Goal: Task Accomplishment & Management: Use online tool/utility

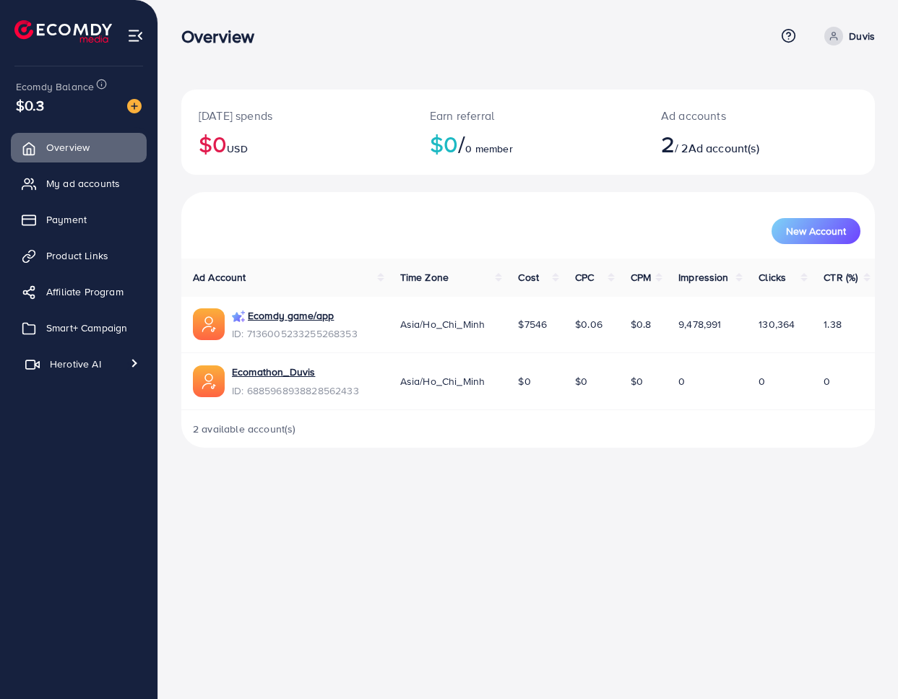
click at [85, 363] on span "Herotive AI" at bounding box center [75, 364] width 51 height 14
click at [94, 325] on span "Smart+ Campaign" at bounding box center [90, 328] width 81 height 14
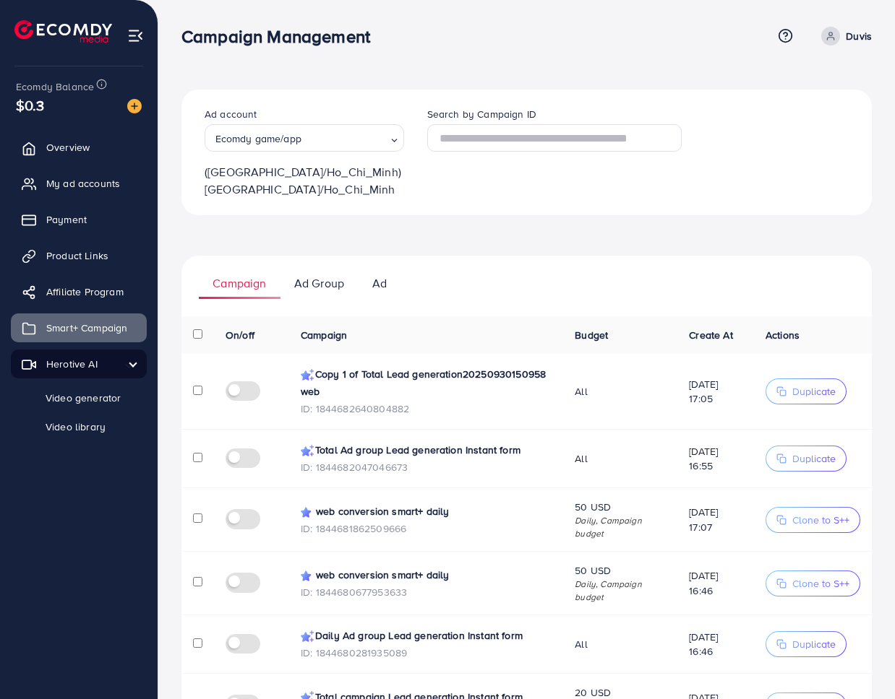
click at [805, 395] on span "Duplicate" at bounding box center [813, 391] width 43 height 14
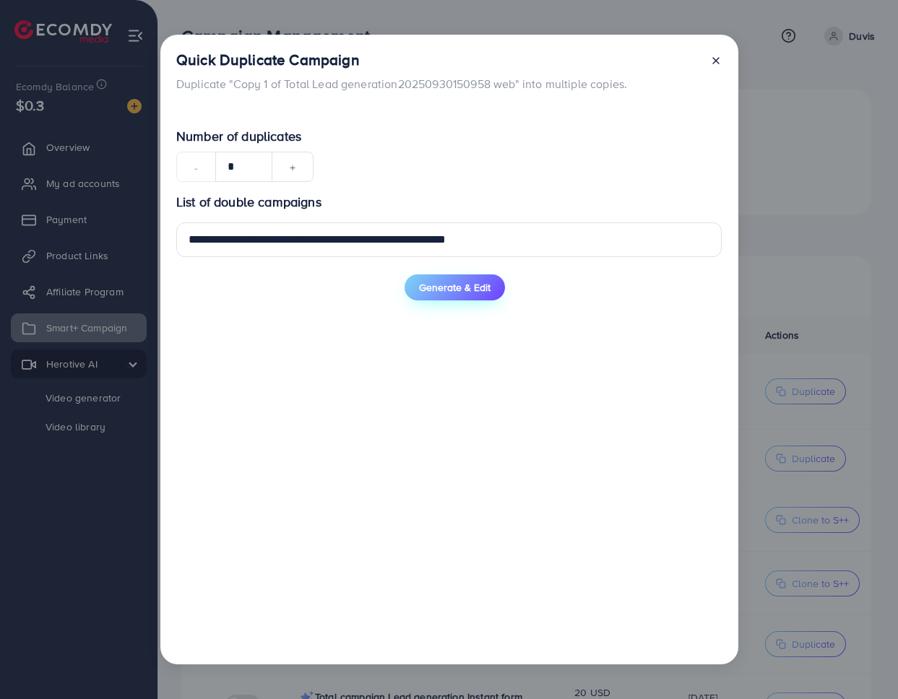
click at [449, 298] on button "Generate & Edit" at bounding box center [455, 288] width 100 height 26
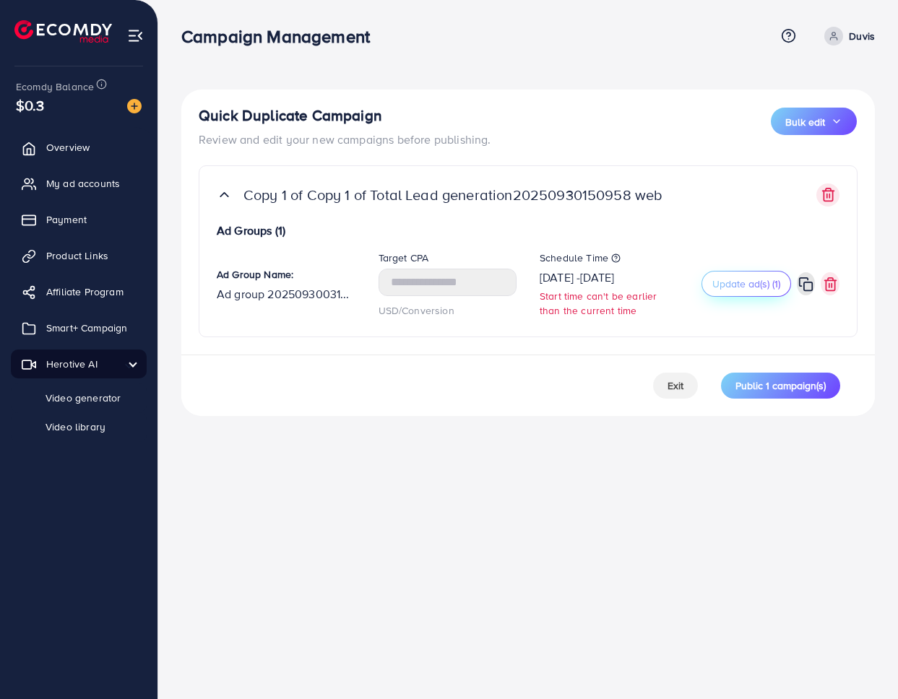
click at [739, 288] on span "Update ad(s) (1)" at bounding box center [746, 284] width 68 height 14
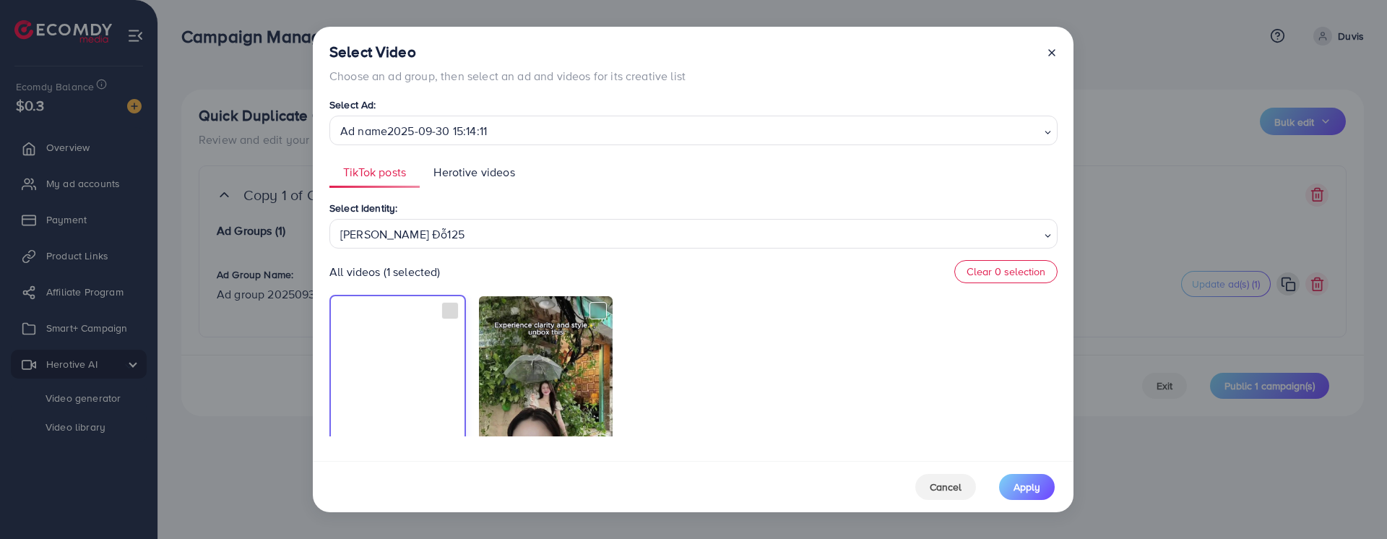
scroll to position [107, 0]
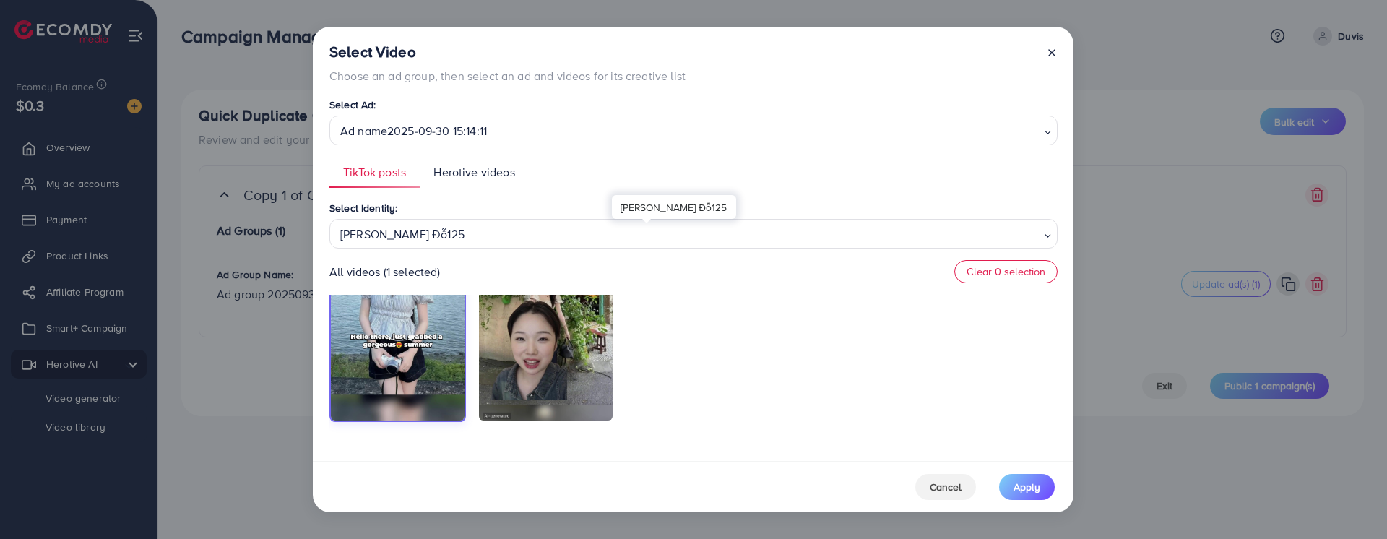
click at [602, 234] on div "[PERSON_NAME] Đỗ125" at bounding box center [688, 232] width 707 height 25
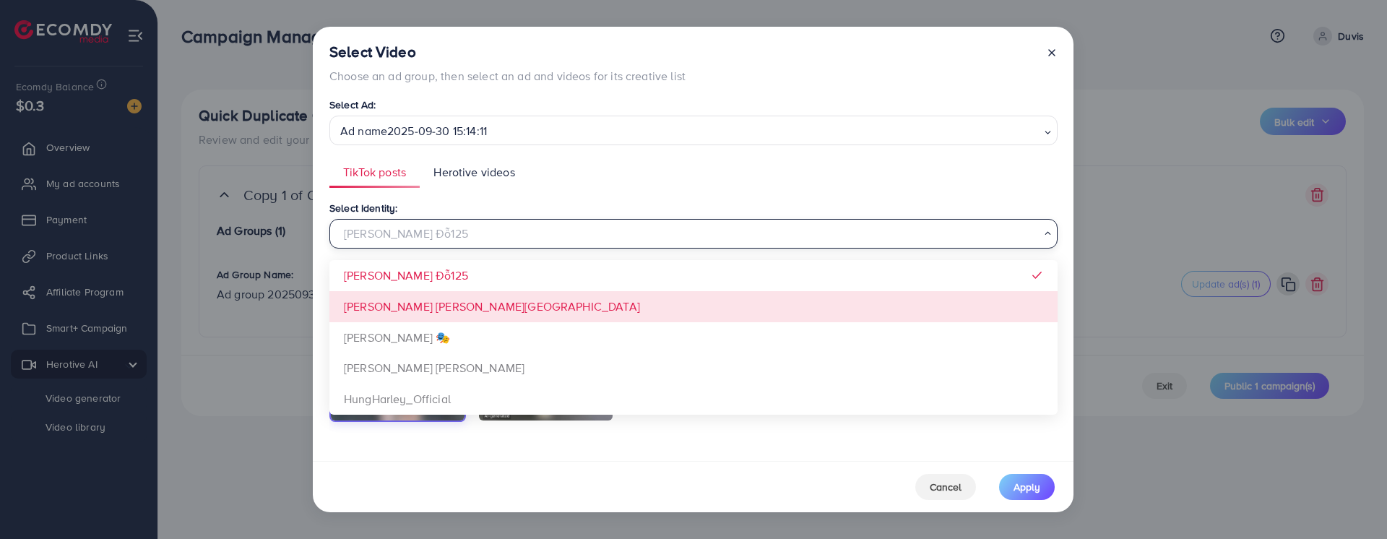
click at [494, 301] on div "Select Identity: Trinh Đỗ125 Loading... Trinh Đỗ125 Xưởng Giày Chu Hải Nam Đào …" at bounding box center [694, 317] width 728 height 237
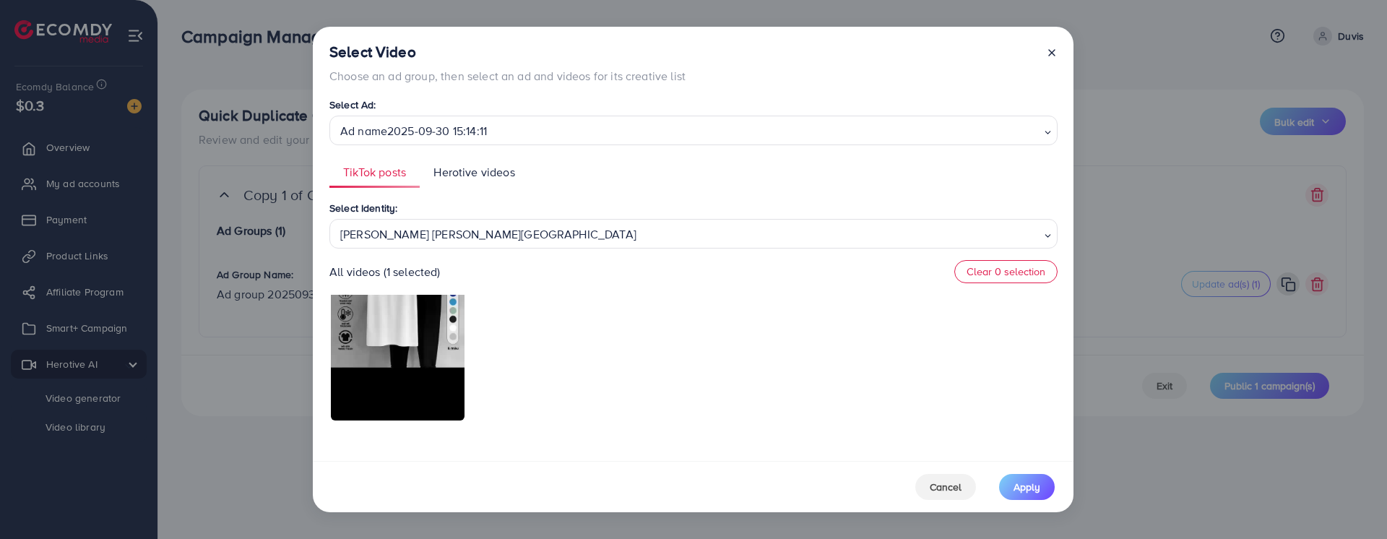
scroll to position [0, 0]
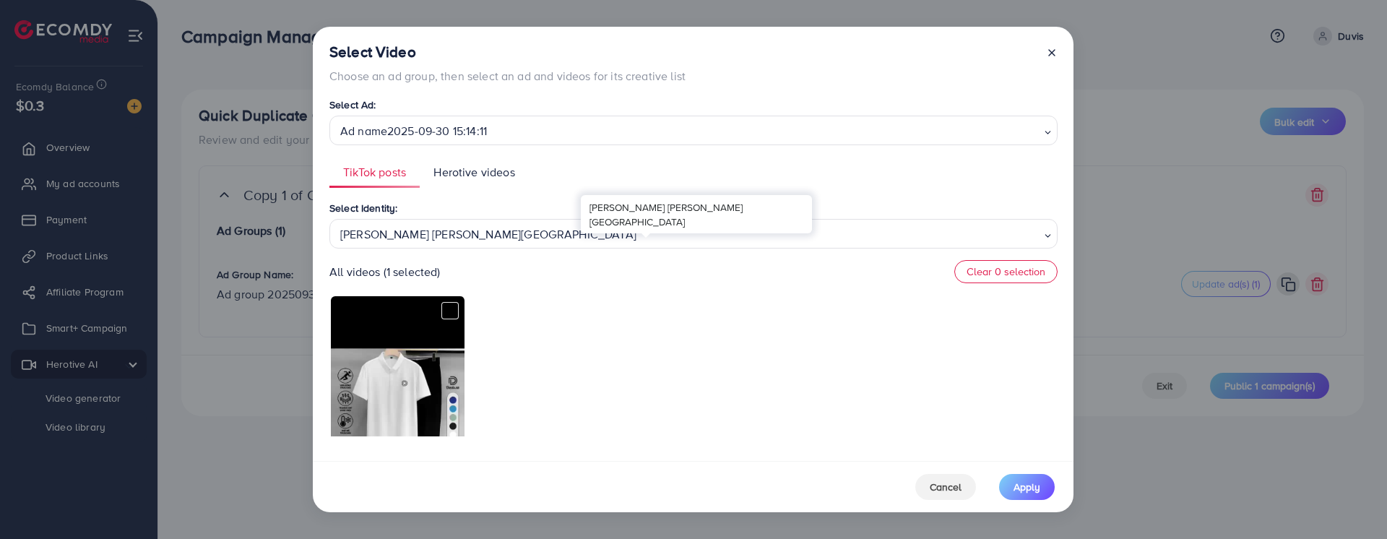
click at [546, 222] on div "Xưởng Giày Chu Hải Nam" at bounding box center [688, 232] width 707 height 25
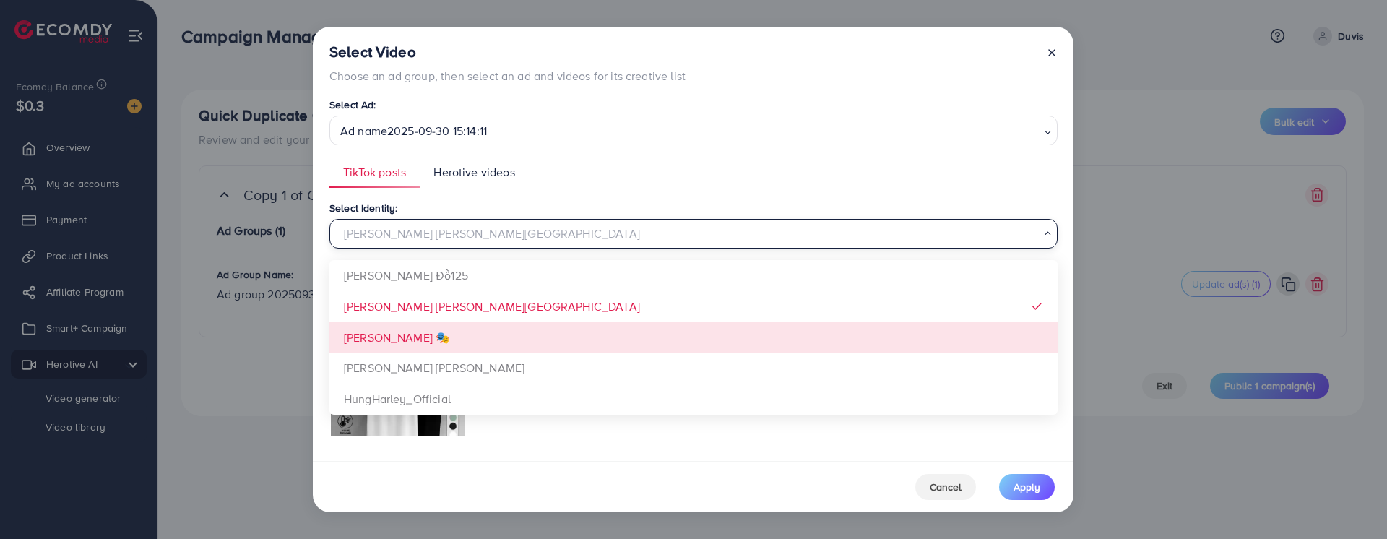
click at [447, 335] on div "Select Identity: Xưởng Giày Chu Hải Nam Loading... Trinh Đỗ125 Xưởng Giày Chu H…" at bounding box center [694, 317] width 728 height 237
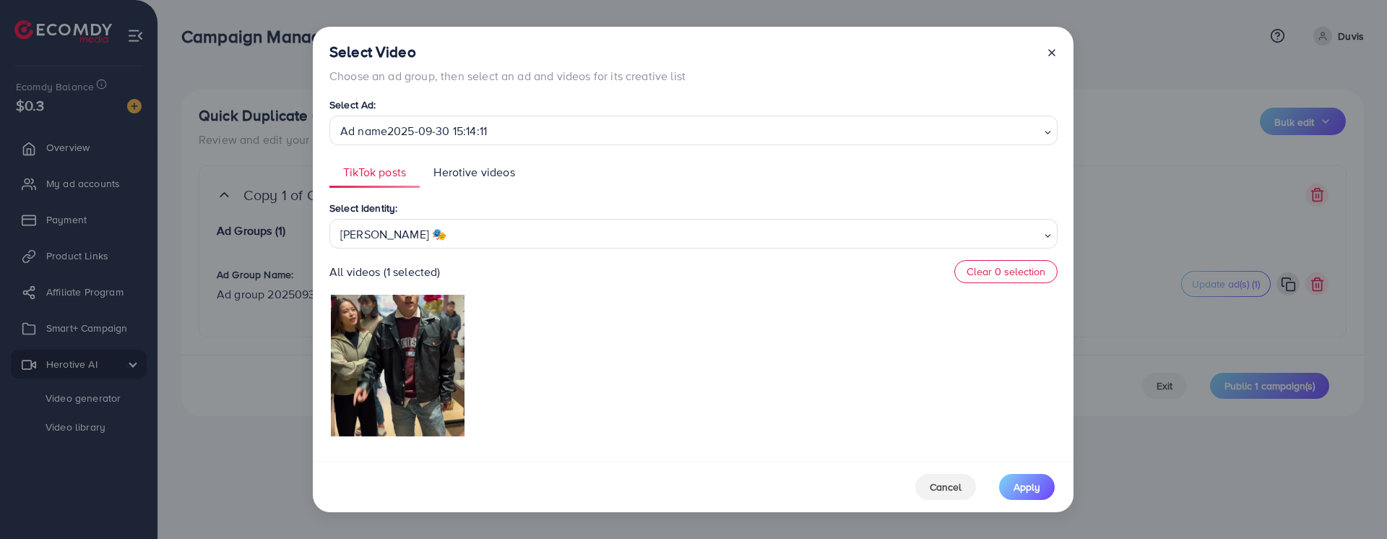
scroll to position [107, 0]
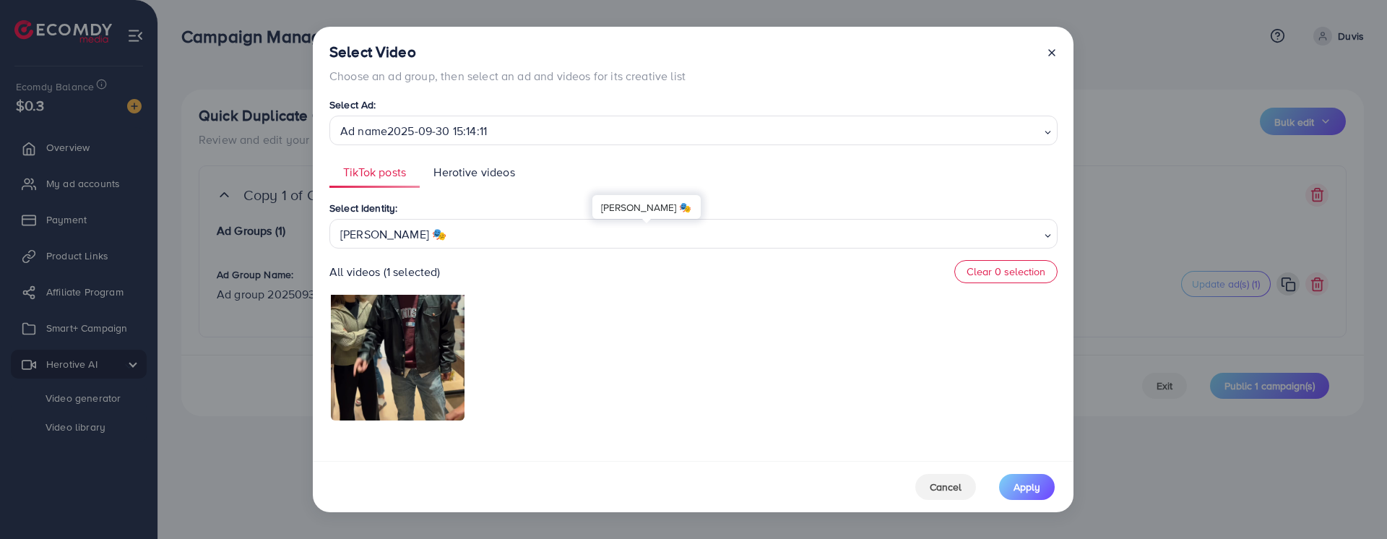
click at [580, 226] on div "Đào Nguyễn Ánh 🎭" at bounding box center [688, 232] width 707 height 25
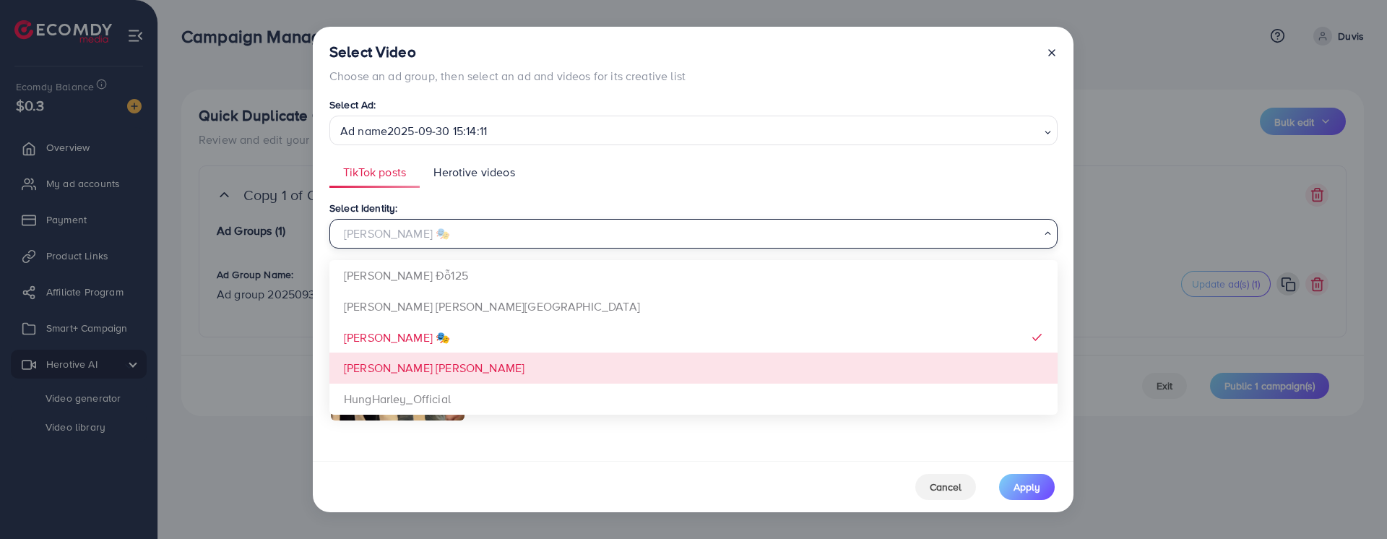
scroll to position [0, 0]
click at [457, 380] on div "Select Identity: Đào Nguyễn Ánh 🎭 Loading... Trinh Đỗ125 Xưởng Giày Chu Hải Nam…" at bounding box center [694, 317] width 728 height 237
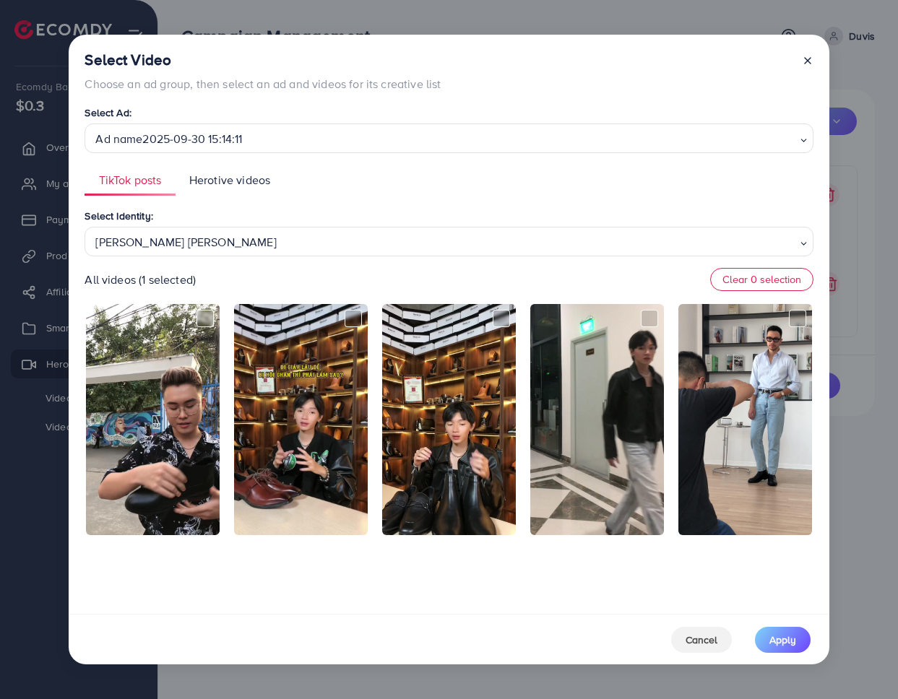
click at [307, 238] on div "Phạm Trung Kiên" at bounding box center [443, 240] width 707 height 25
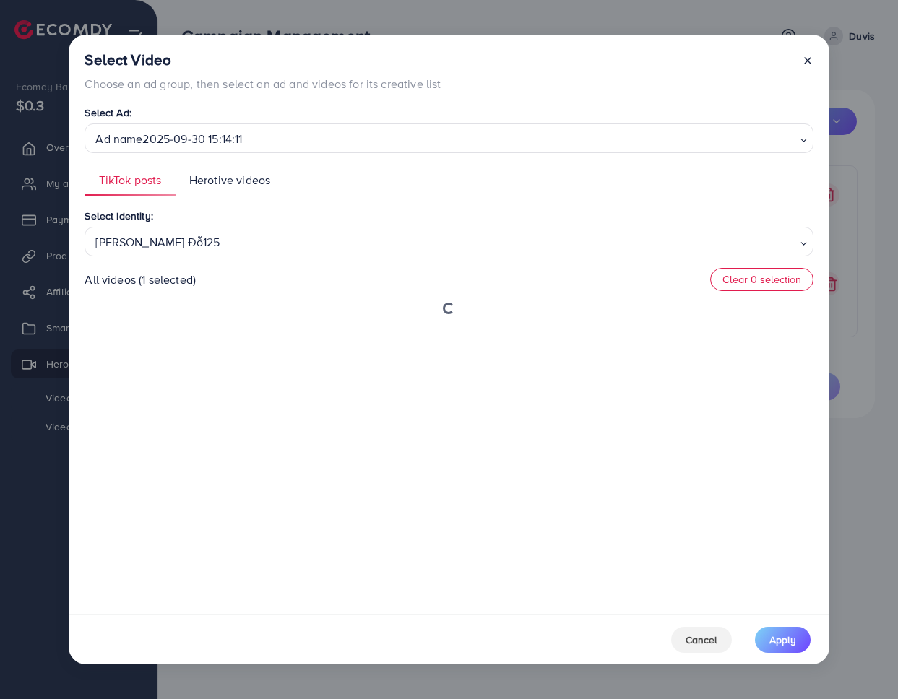
click at [275, 280] on div "Select Identity: Trinh Đỗ125 Loading... Trinh Đỗ125 Xưởng Giày Chu Hải Nam Đào …" at bounding box center [449, 405] width 728 height 397
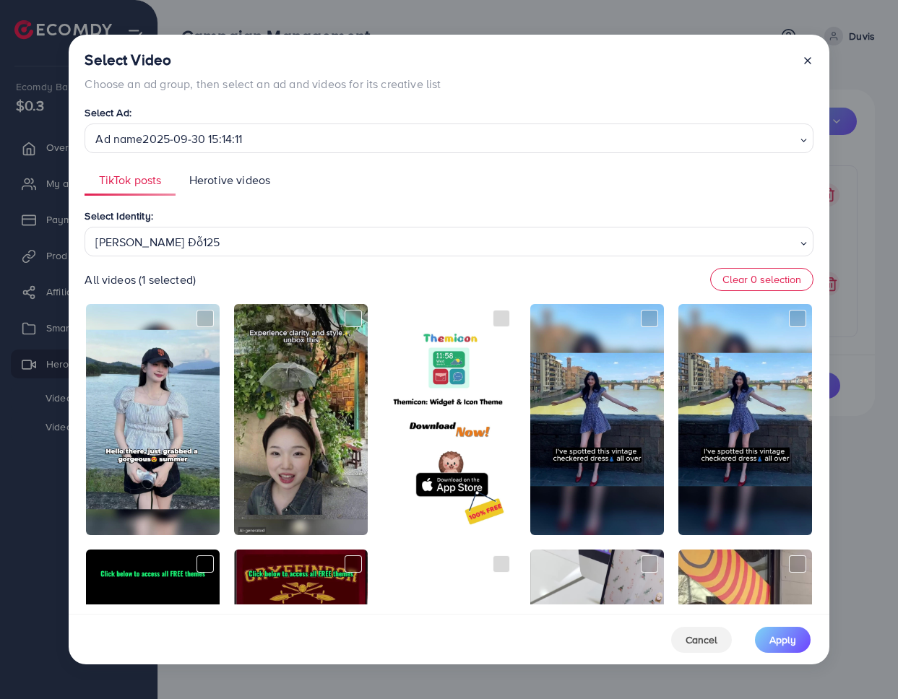
scroll to position [302, 0]
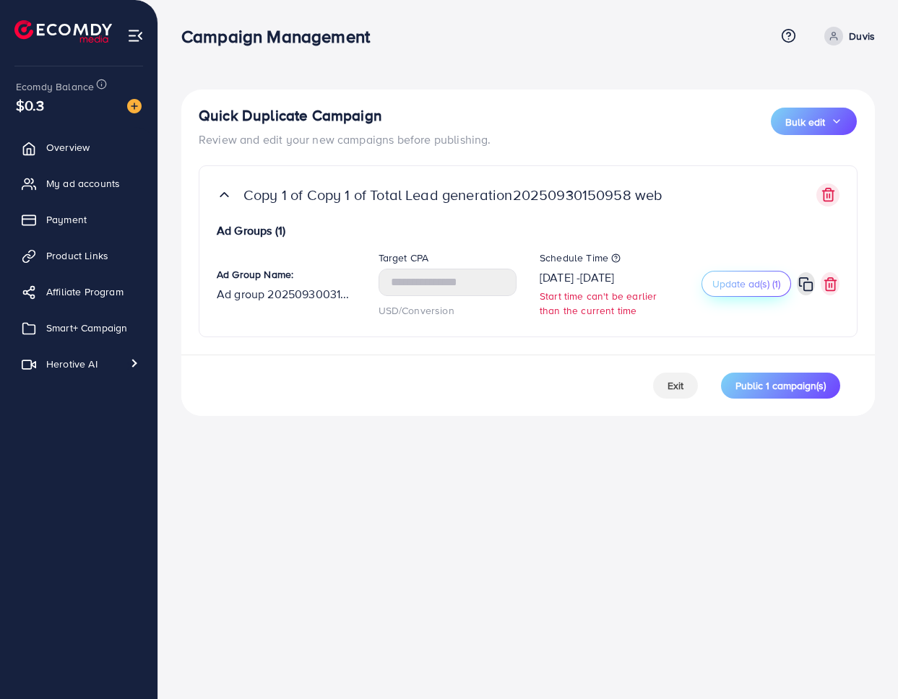
click at [729, 278] on span "Update ad(s) (1)" at bounding box center [746, 284] width 68 height 14
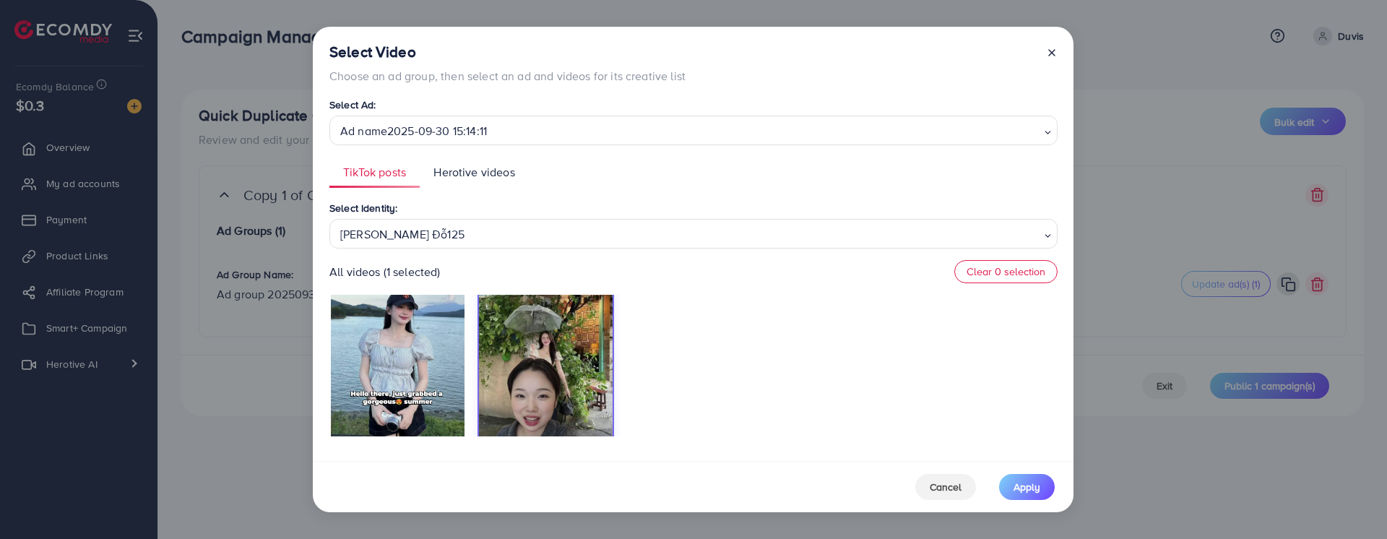
scroll to position [107, 0]
